Goal: Task Accomplishment & Management: Use online tool/utility

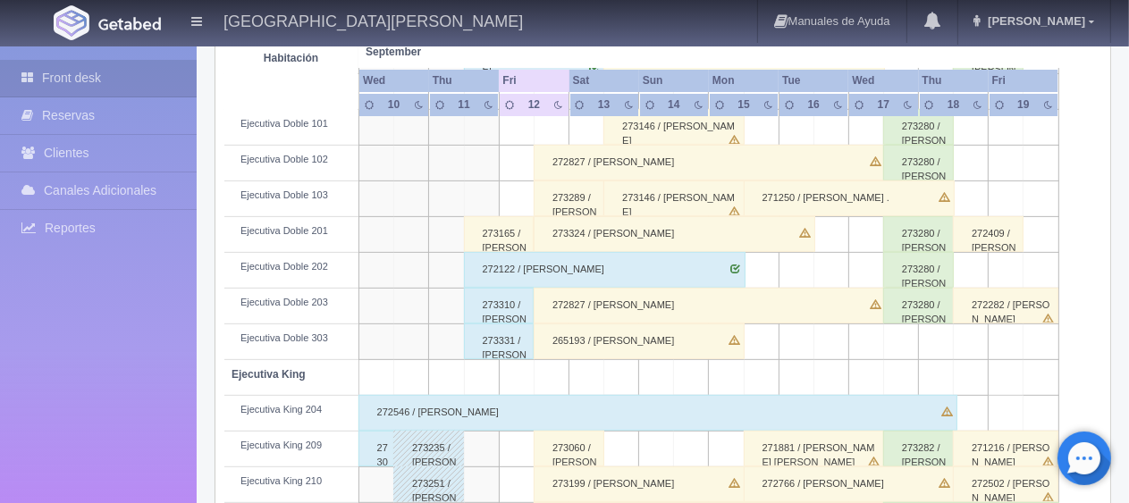
scroll to position [536, 0]
click at [1094, 26] on link "Jessica" at bounding box center [1034, 21] width 152 height 43
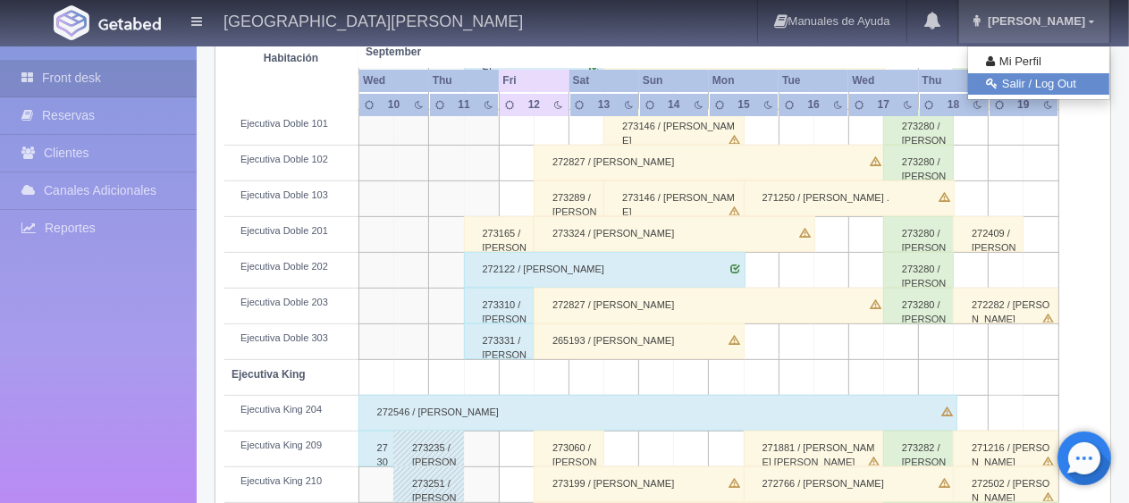
click at [1003, 86] on link "Salir / Log Out" at bounding box center [1038, 84] width 141 height 22
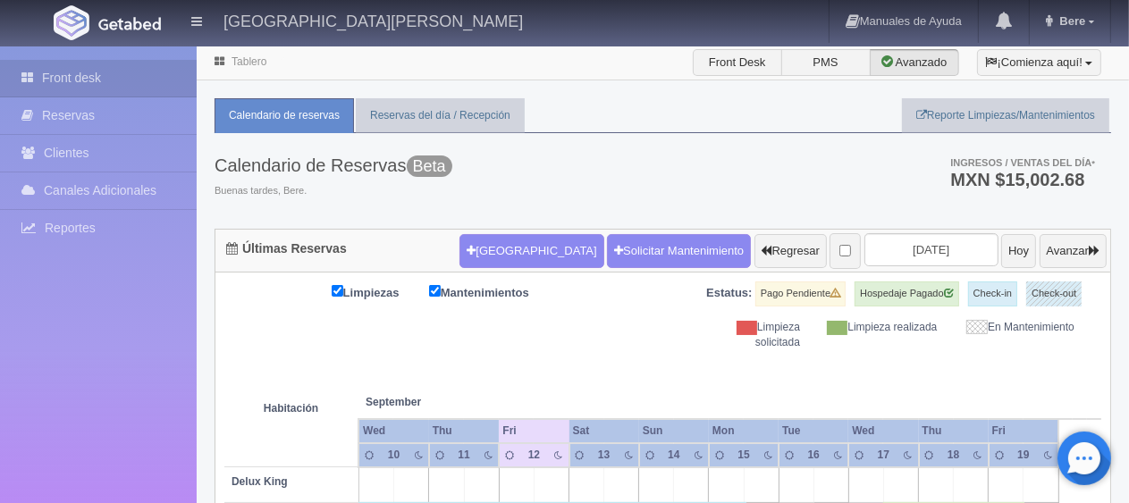
click at [543, 374] on th at bounding box center [551, 384] width 105 height 68
click at [552, 353] on th at bounding box center [551, 384] width 105 height 68
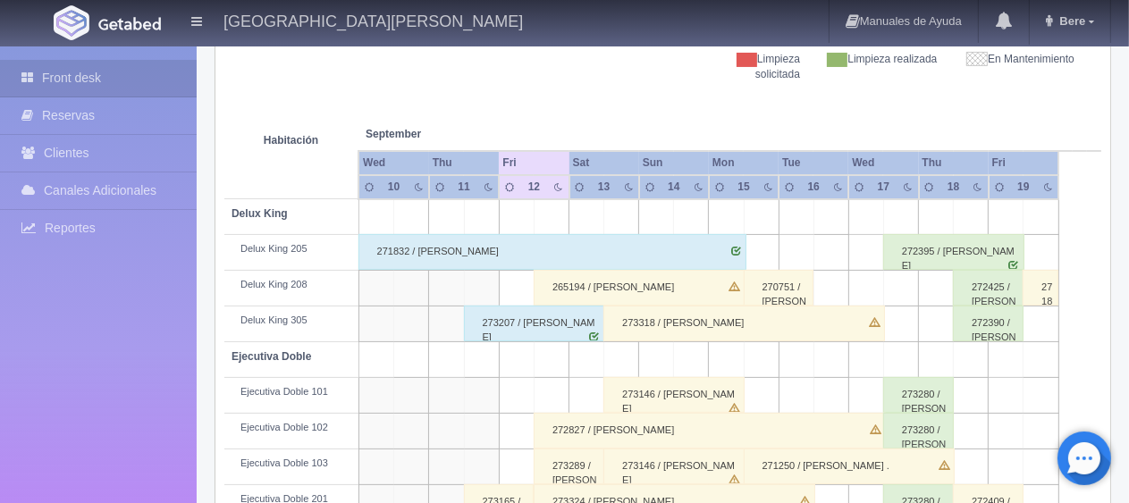
scroll to position [447, 0]
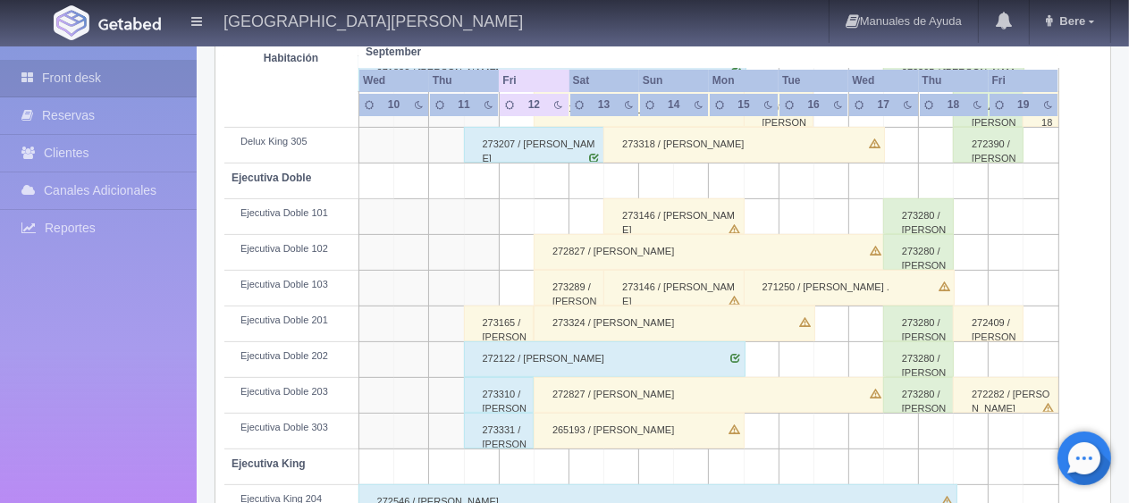
click at [508, 329] on div "273165 / [PERSON_NAME] ." at bounding box center [499, 324] width 71 height 36
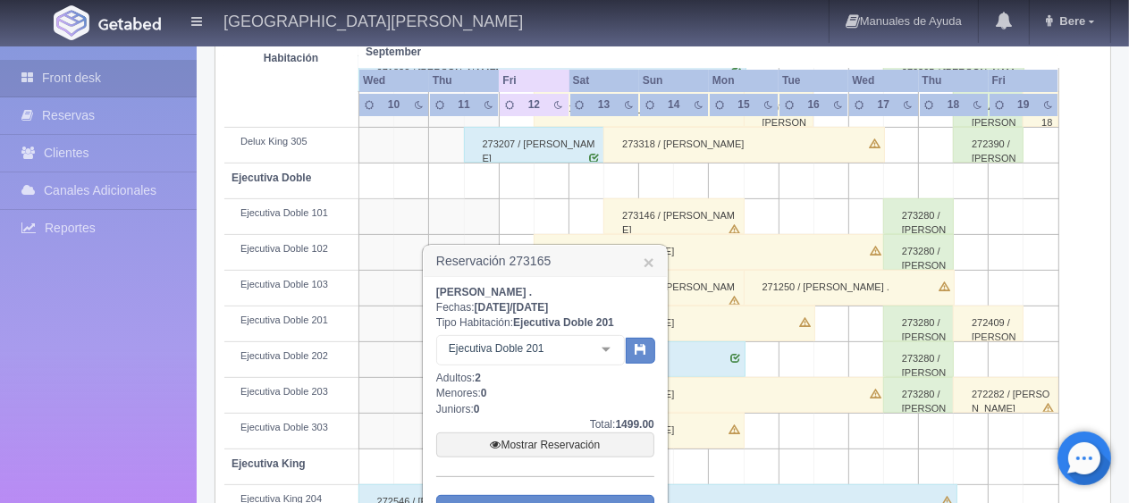
scroll to position [536, 0]
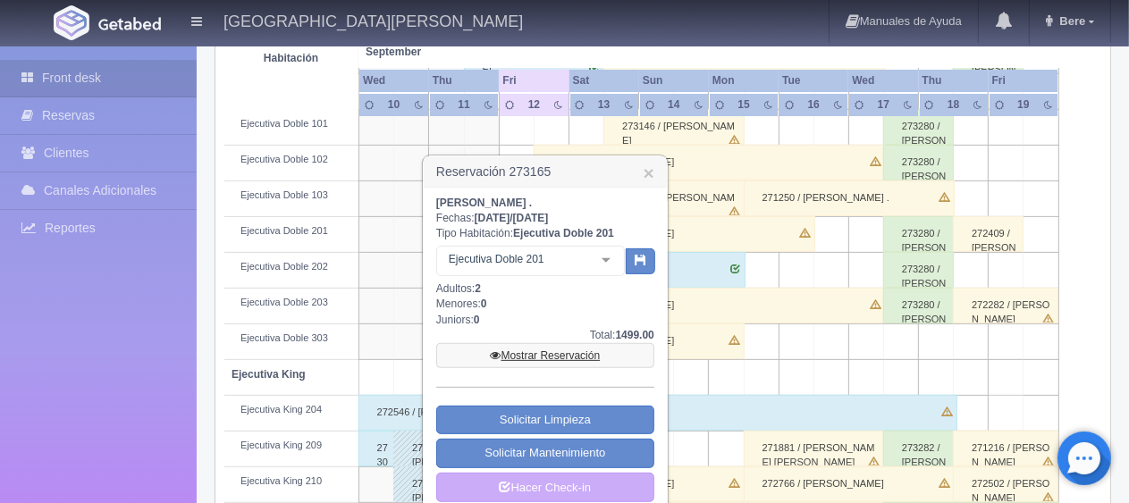
drag, startPoint x: 518, startPoint y: 353, endPoint x: 508, endPoint y: 340, distance: 16.6
click at [516, 351] on link "Mostrar Reservación" at bounding box center [545, 355] width 218 height 25
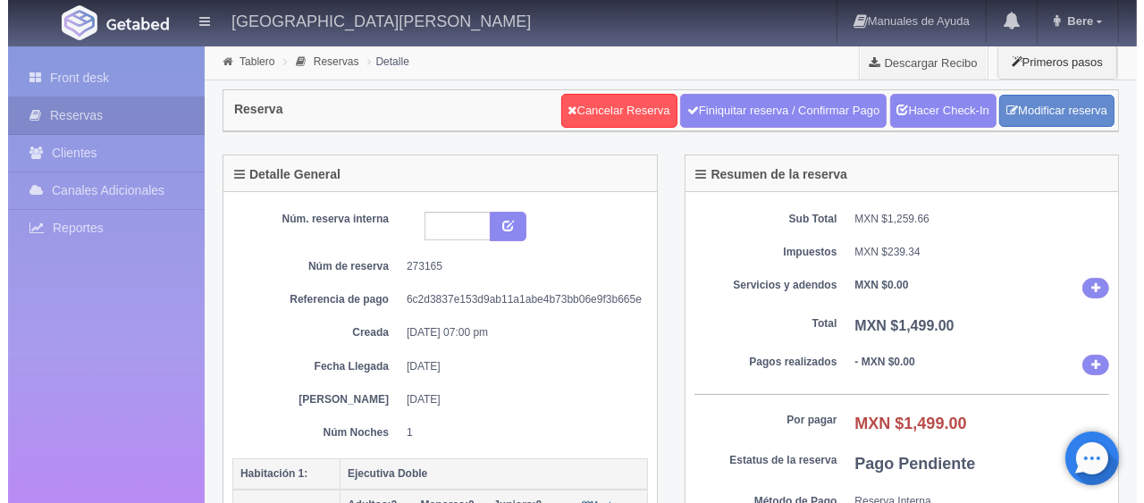
scroll to position [268, 0]
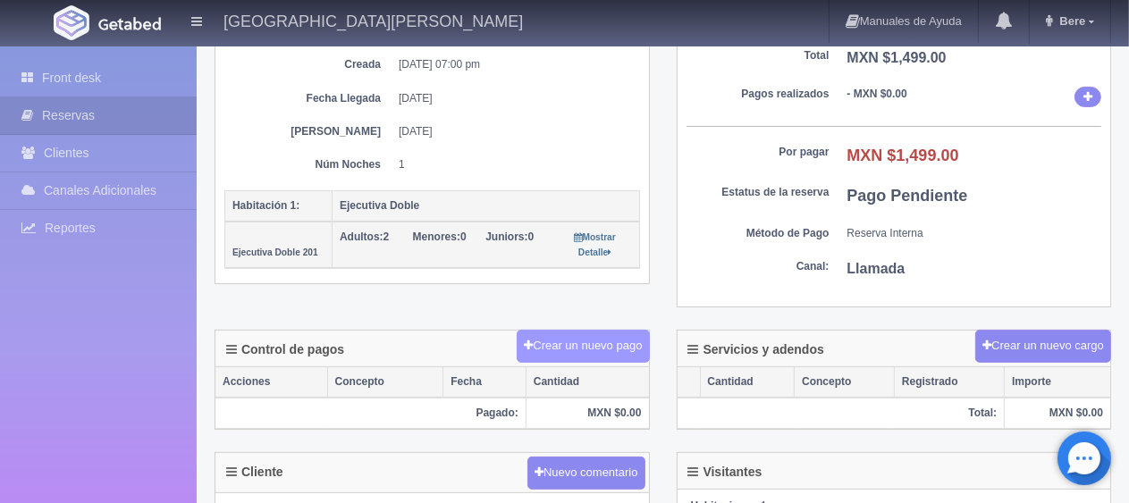
click at [554, 341] on button "Crear un nuevo pago" at bounding box center [583, 346] width 132 height 33
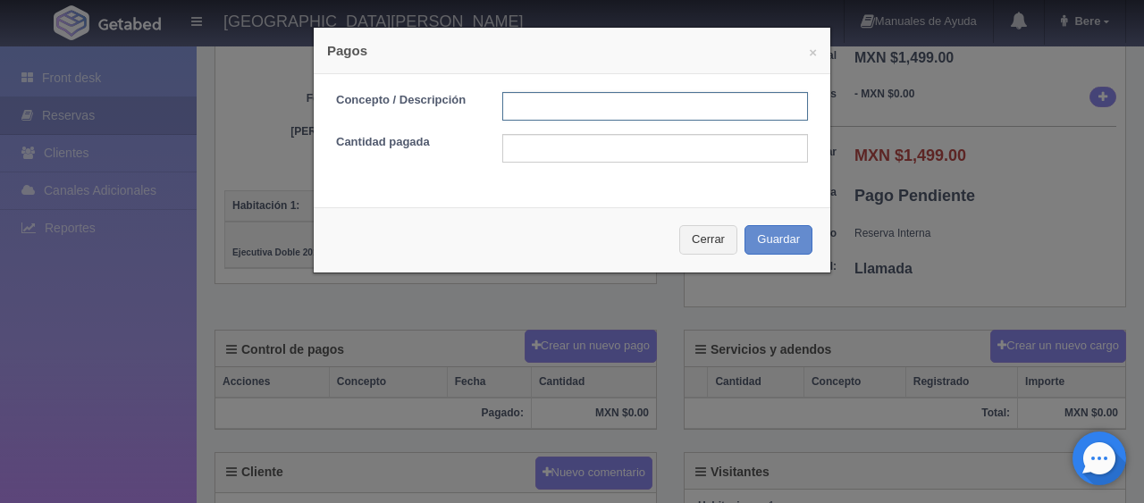
click at [534, 105] on input "text" at bounding box center [655, 106] width 306 height 29
type input "Total Tarjeta"
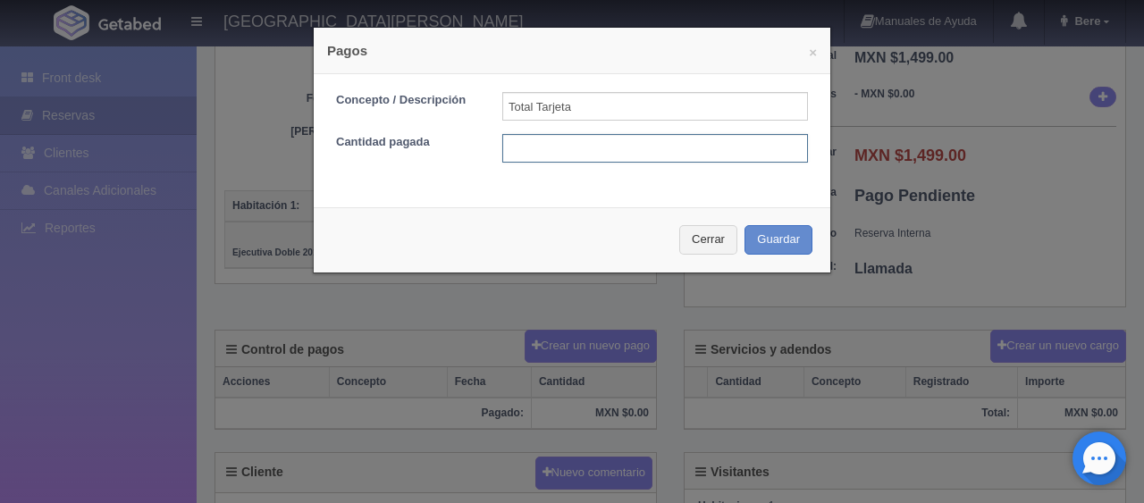
click at [566, 148] on input "text" at bounding box center [655, 148] width 306 height 29
type input "1499"
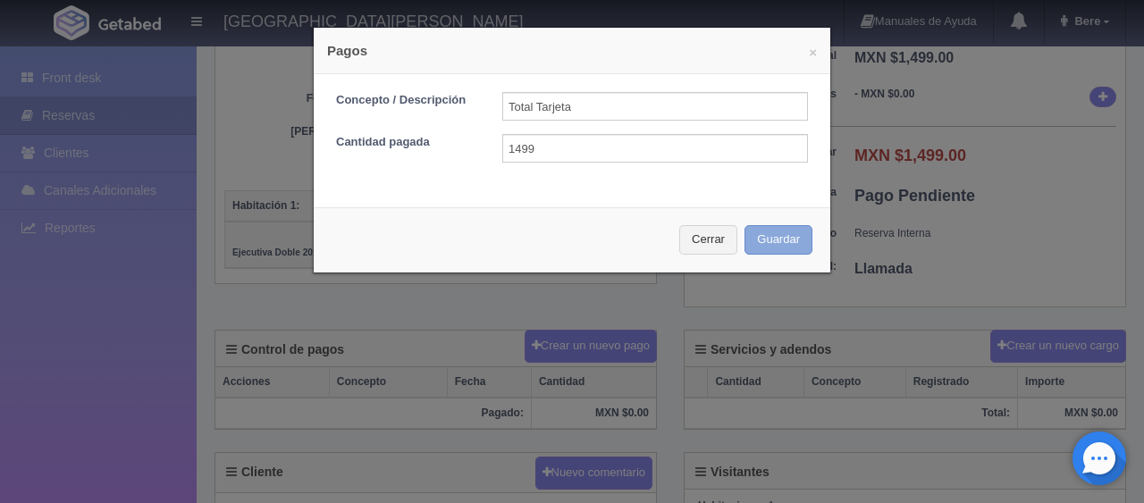
click at [779, 236] on button "Guardar" at bounding box center [779, 239] width 68 height 29
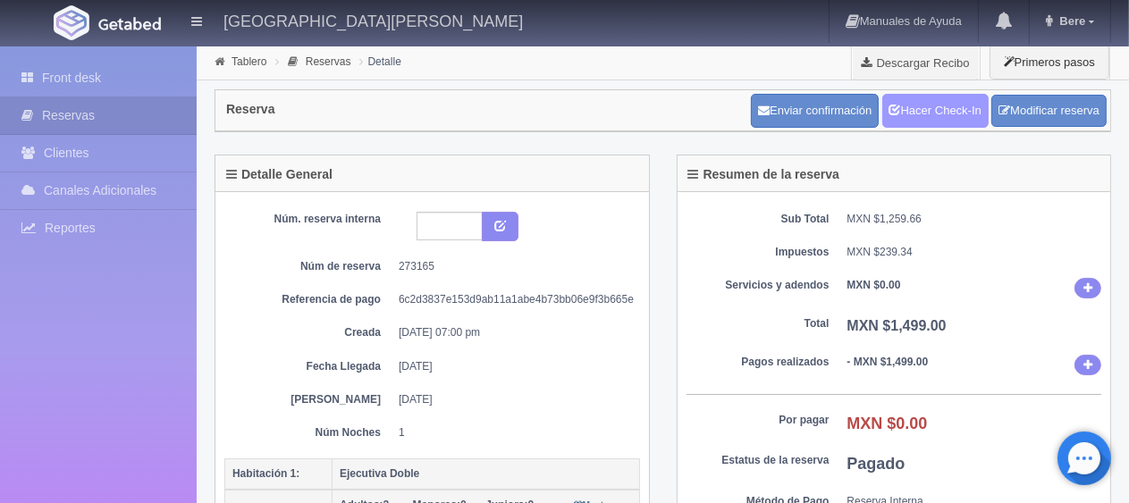
click at [915, 105] on link "Hacer Check-In" at bounding box center [935, 111] width 106 height 34
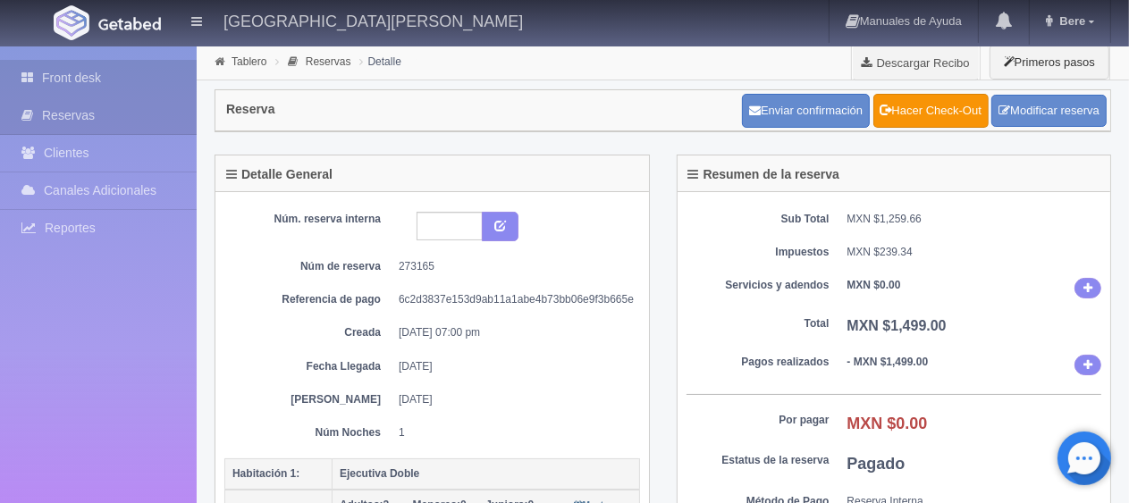
click at [36, 79] on icon at bounding box center [31, 78] width 21 height 18
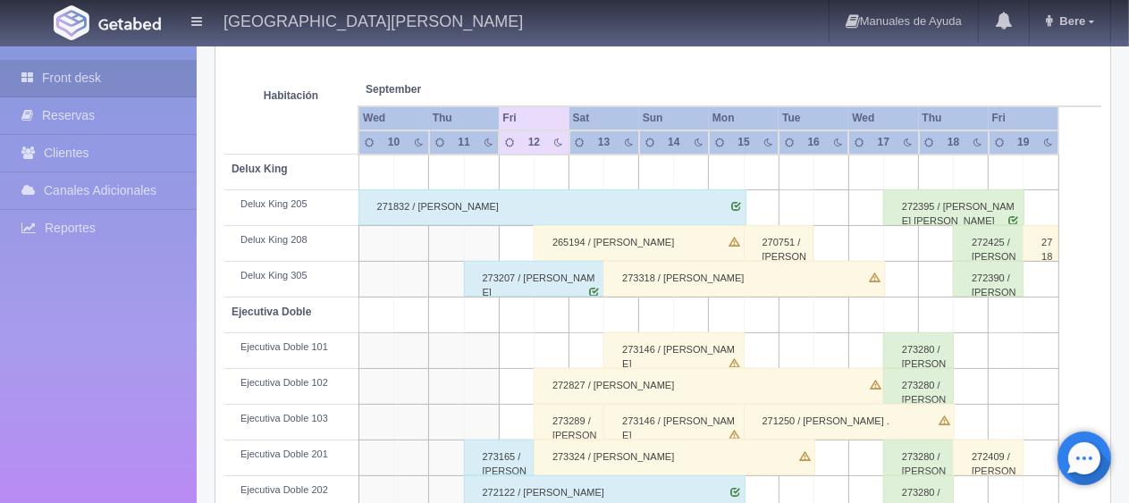
scroll to position [402, 0]
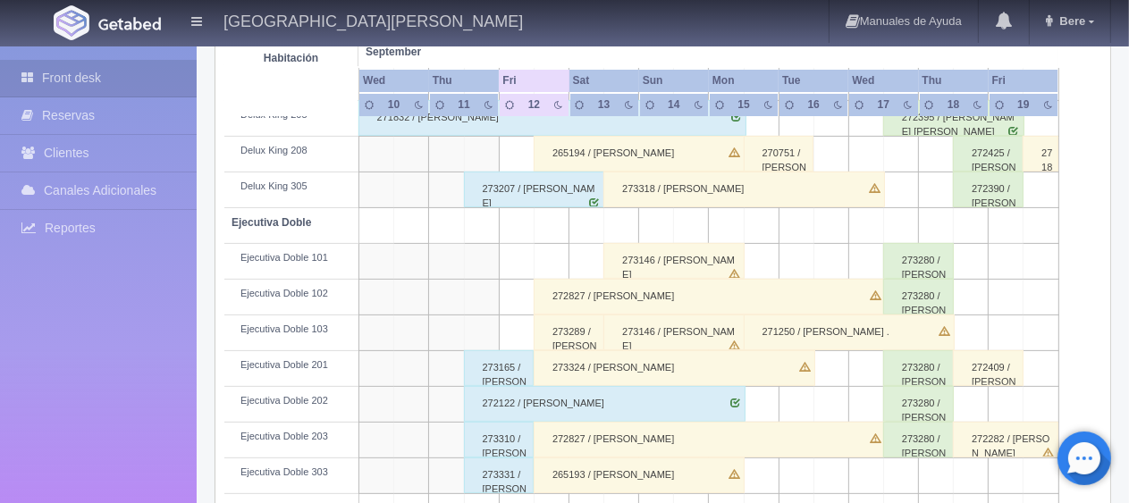
click at [643, 372] on div "273324 / [PERSON_NAME]" at bounding box center [675, 368] width 282 height 36
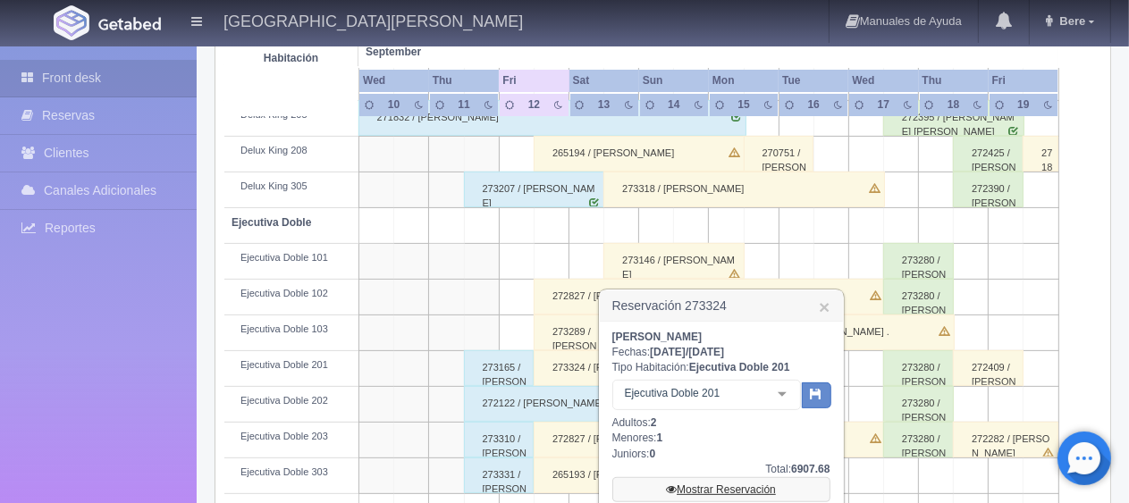
click at [689, 489] on link "Mostrar Reservación" at bounding box center [721, 489] width 218 height 25
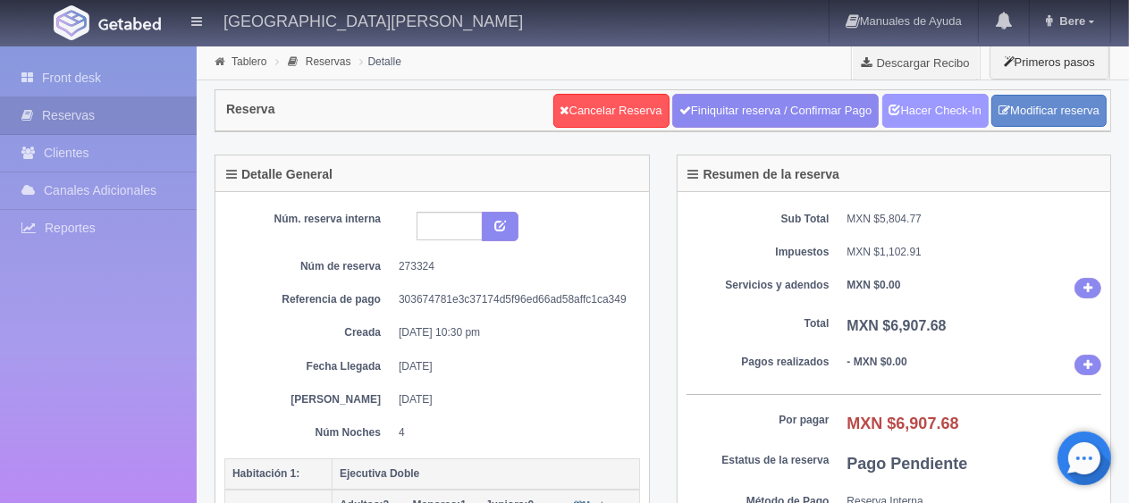
click at [917, 109] on link "Hacer Check-In" at bounding box center [935, 111] width 106 height 34
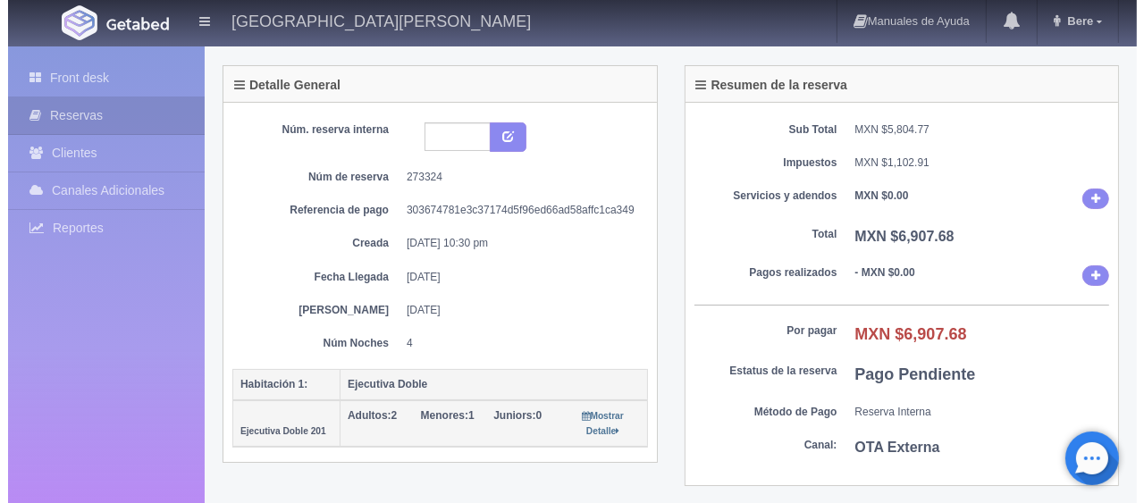
scroll to position [268, 0]
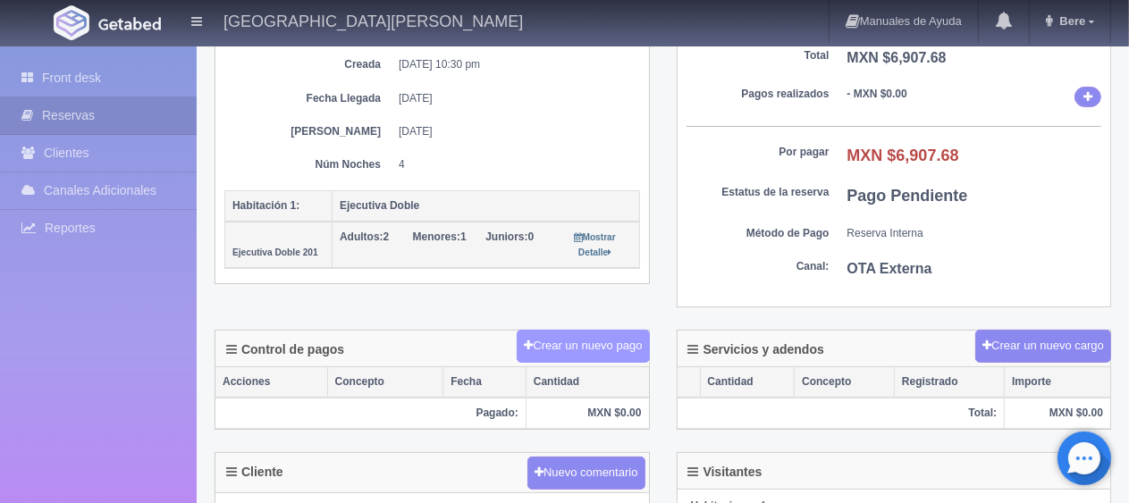
click at [586, 335] on button "Crear un nuevo pago" at bounding box center [583, 346] width 132 height 33
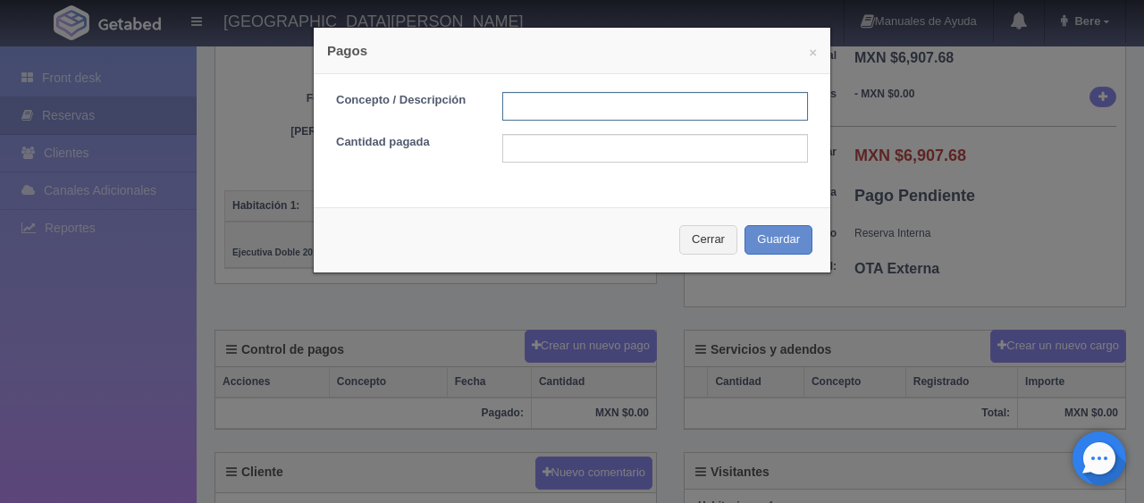
click at [568, 117] on input "text" at bounding box center [655, 106] width 306 height 29
type input "Total Tarjeta"
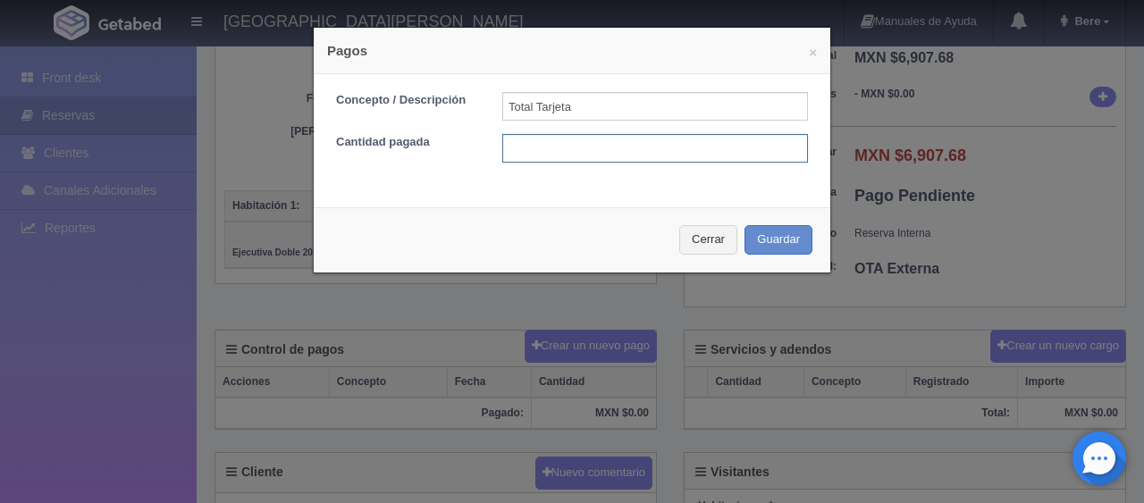
click at [542, 156] on input "text" at bounding box center [655, 148] width 306 height 29
type input "6907.68"
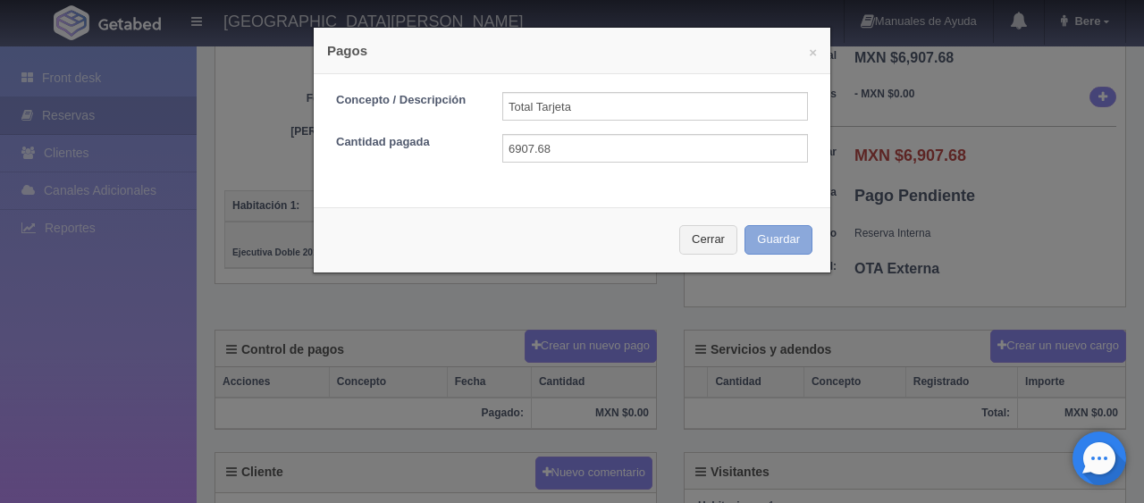
click at [750, 243] on button "Guardar" at bounding box center [779, 239] width 68 height 29
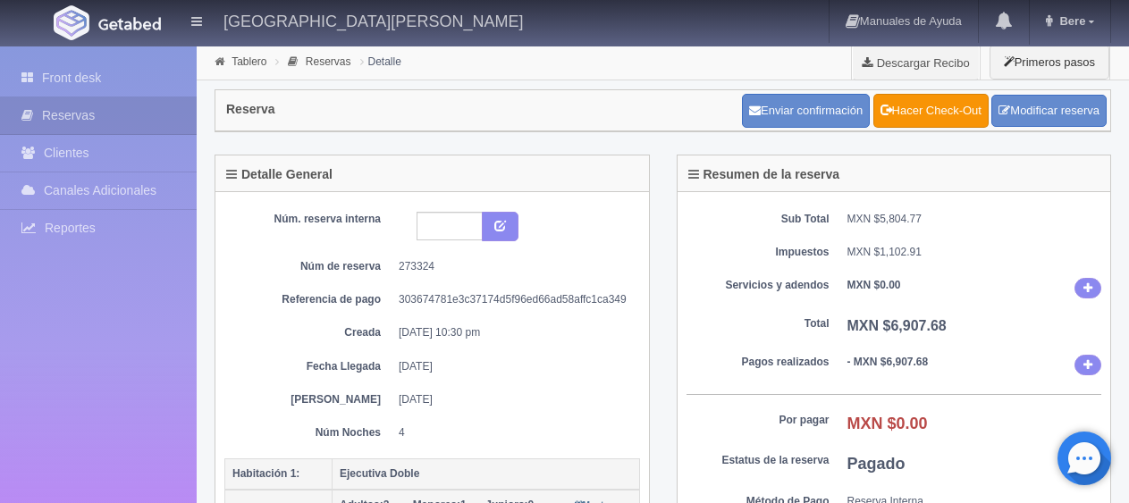
scroll to position [268, 0]
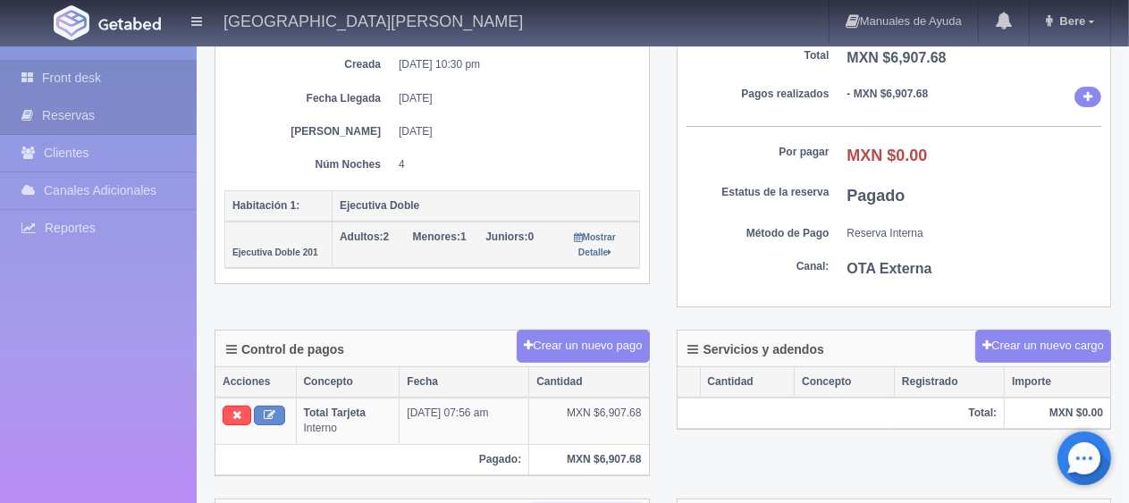
click at [86, 77] on link "Front desk" at bounding box center [98, 78] width 197 height 37
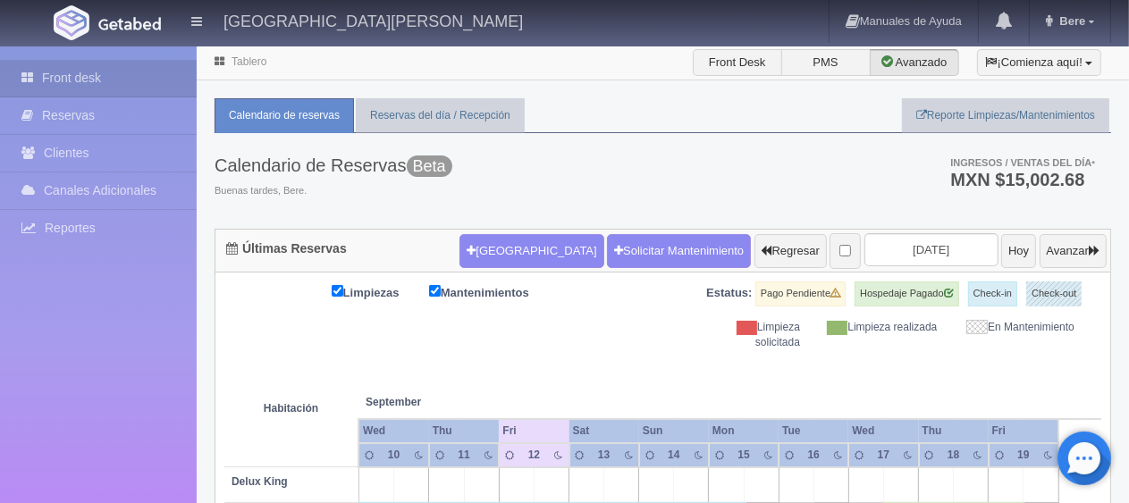
click at [549, 331] on div "Limpiezas Mantenimientos Estatus: Pago Pendiente Hospedaje Pagado Check-in Chec…" at bounding box center [662, 316] width 877 height 69
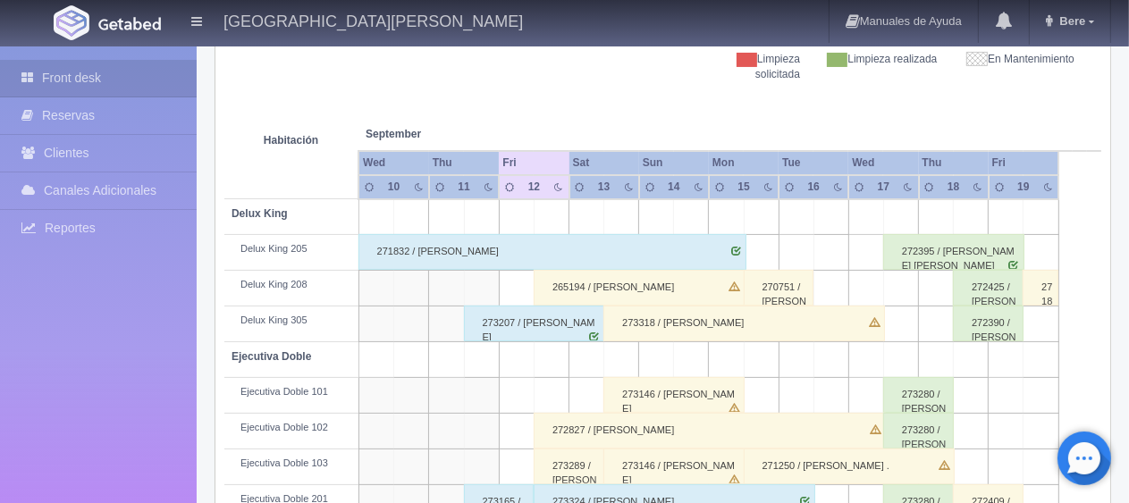
scroll to position [536, 0]
